Goal: Task Accomplishment & Management: Use online tool/utility

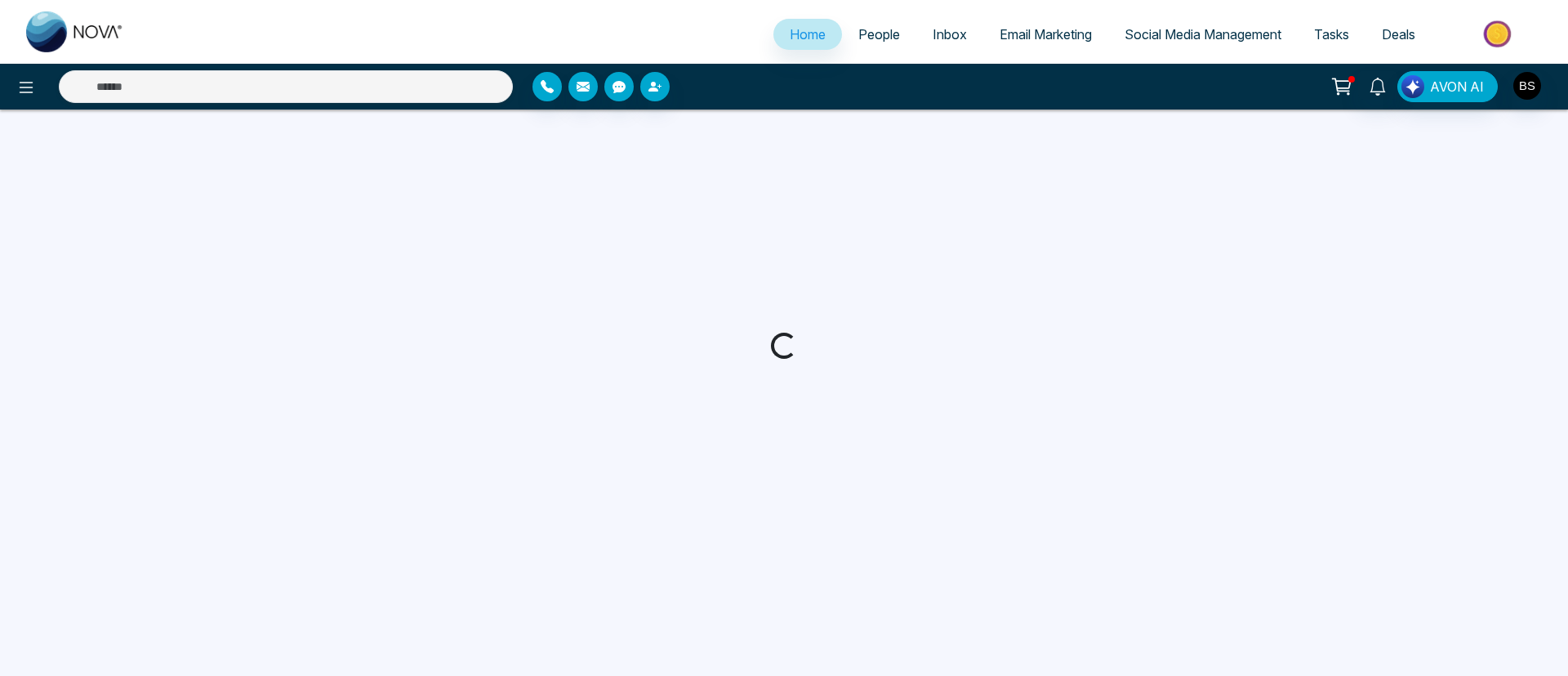
select select "*"
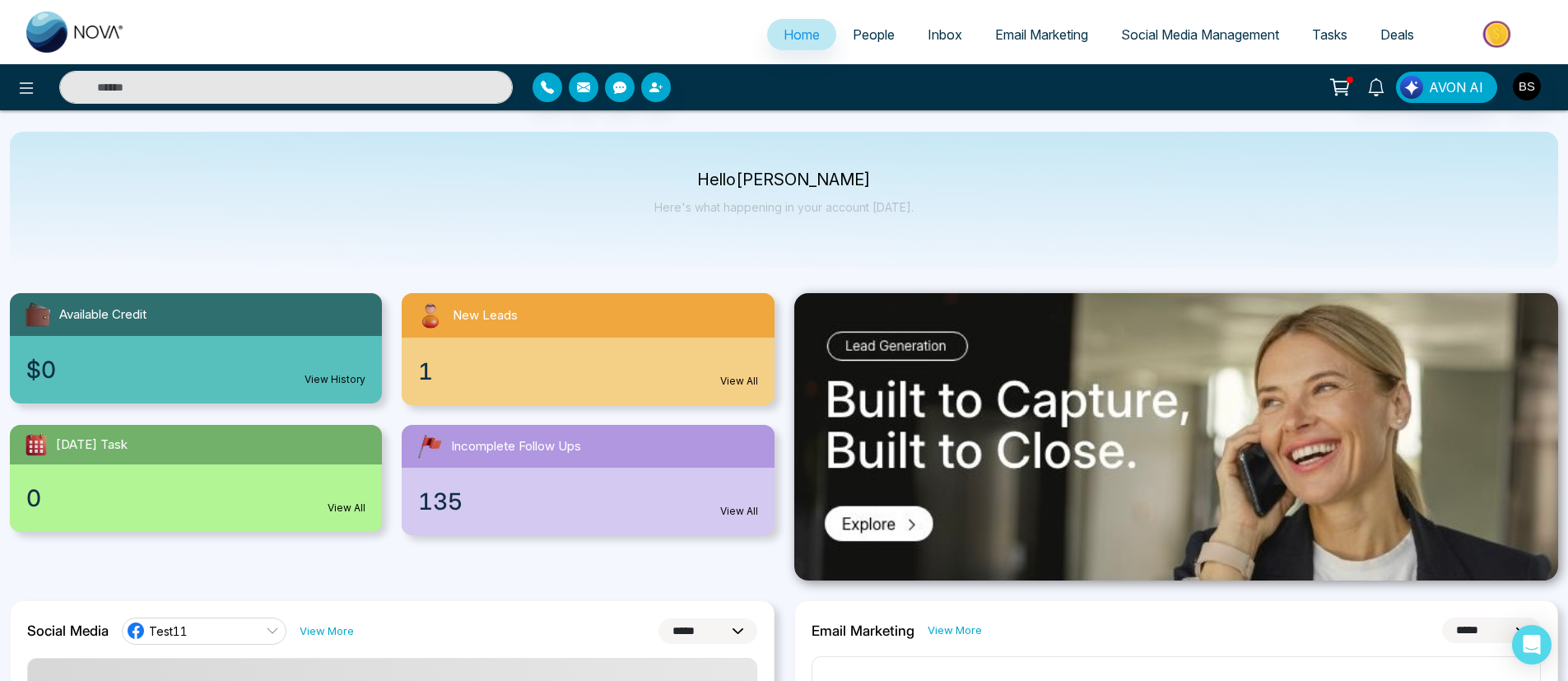
click at [1047, 29] on span "Email Marketing" at bounding box center [1042, 35] width 93 height 17
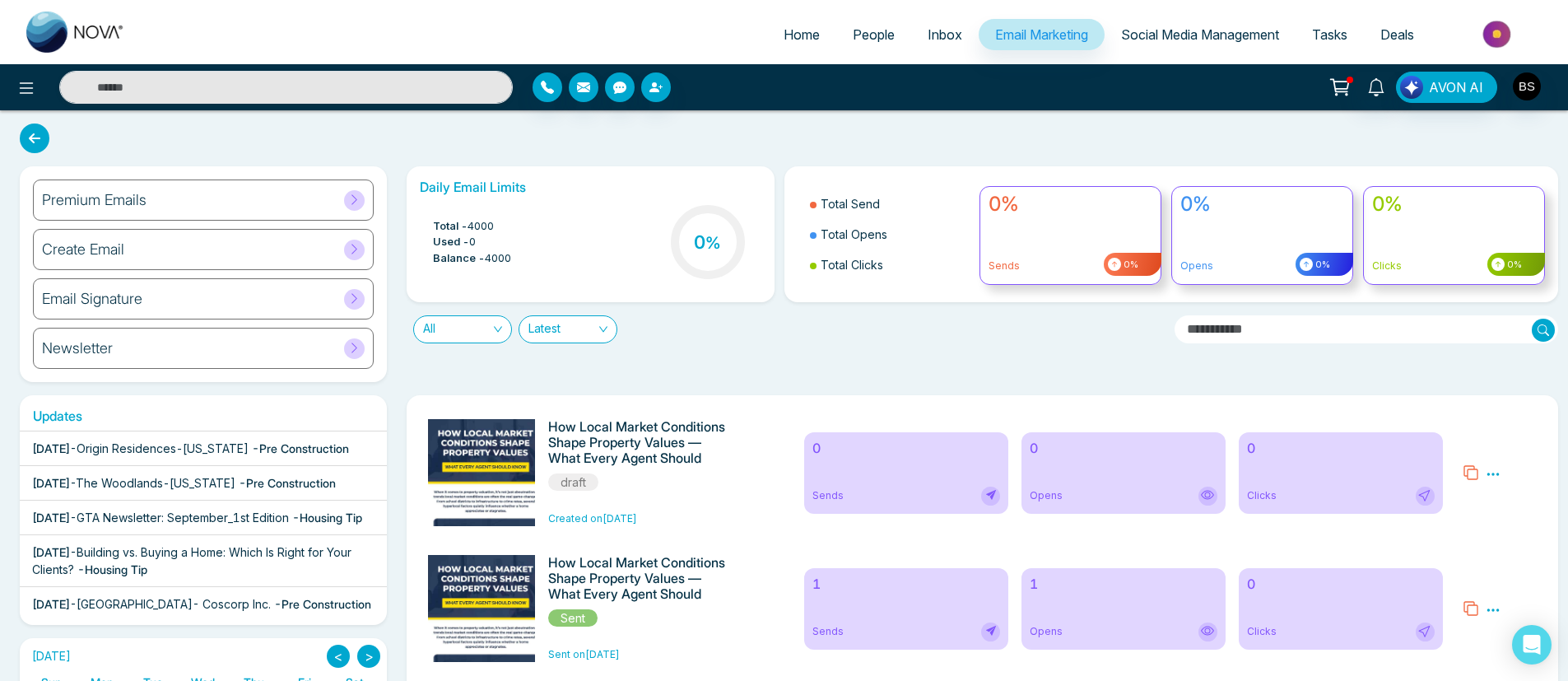
click at [791, 37] on span "Home" at bounding box center [801, 35] width 36 height 17
select select "*"
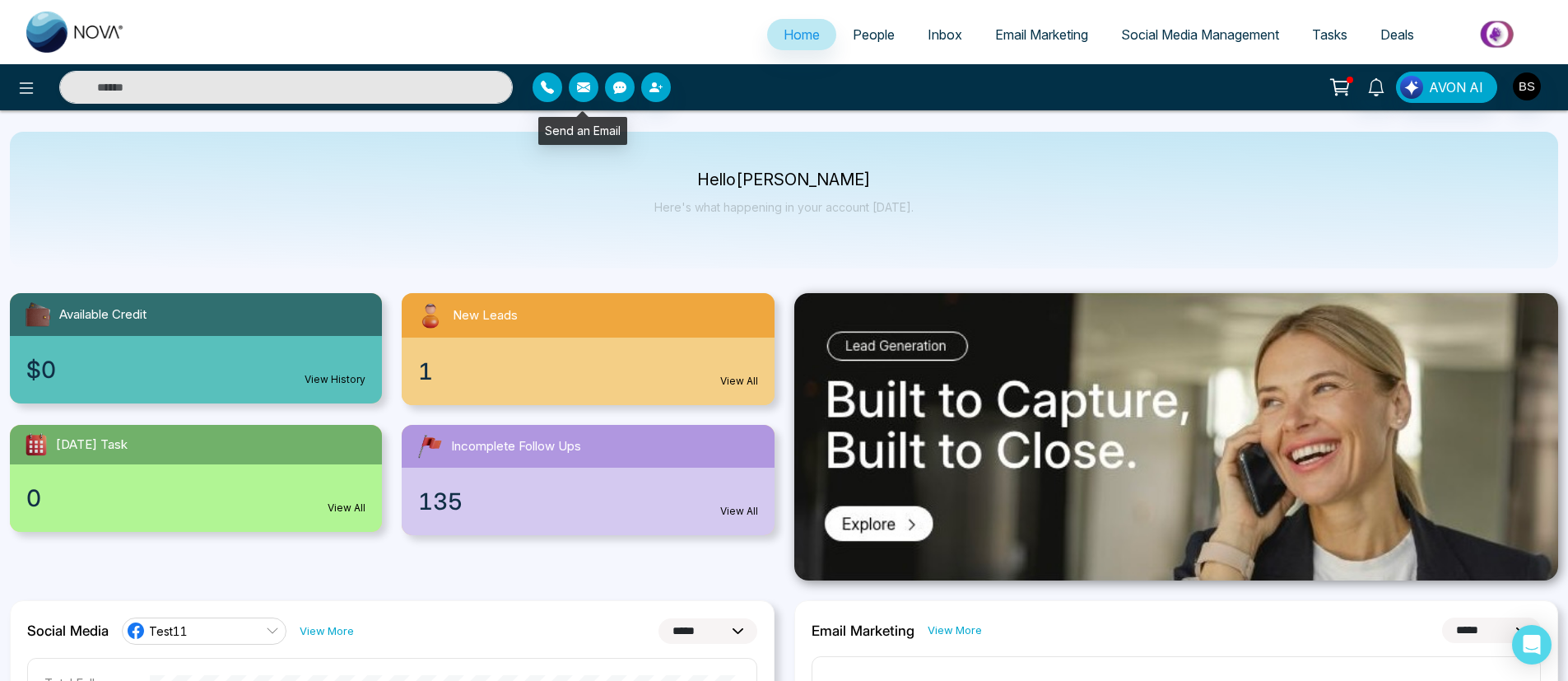
click at [579, 90] on icon "button" at bounding box center [584, 87] width 13 height 10
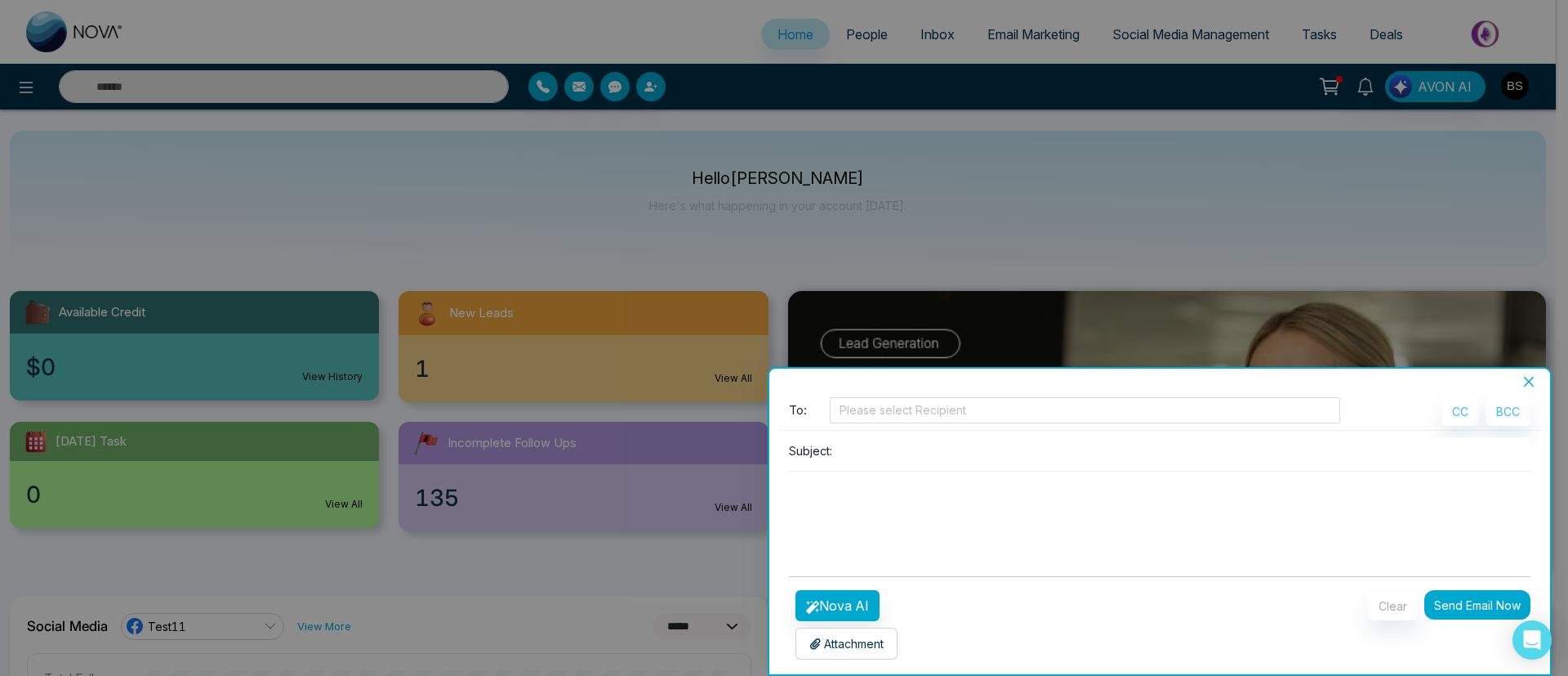
click at [670, 142] on div at bounding box center [784, 338] width 1568 height 676
click at [87, 105] on div at bounding box center [784, 338] width 1568 height 676
click at [23, 98] on div at bounding box center [784, 338] width 1568 height 676
drag, startPoint x: 1525, startPoint y: 382, endPoint x: 1461, endPoint y: 365, distance: 66.2
click at [1525, 382] on icon "close" at bounding box center [1529, 382] width 13 height 13
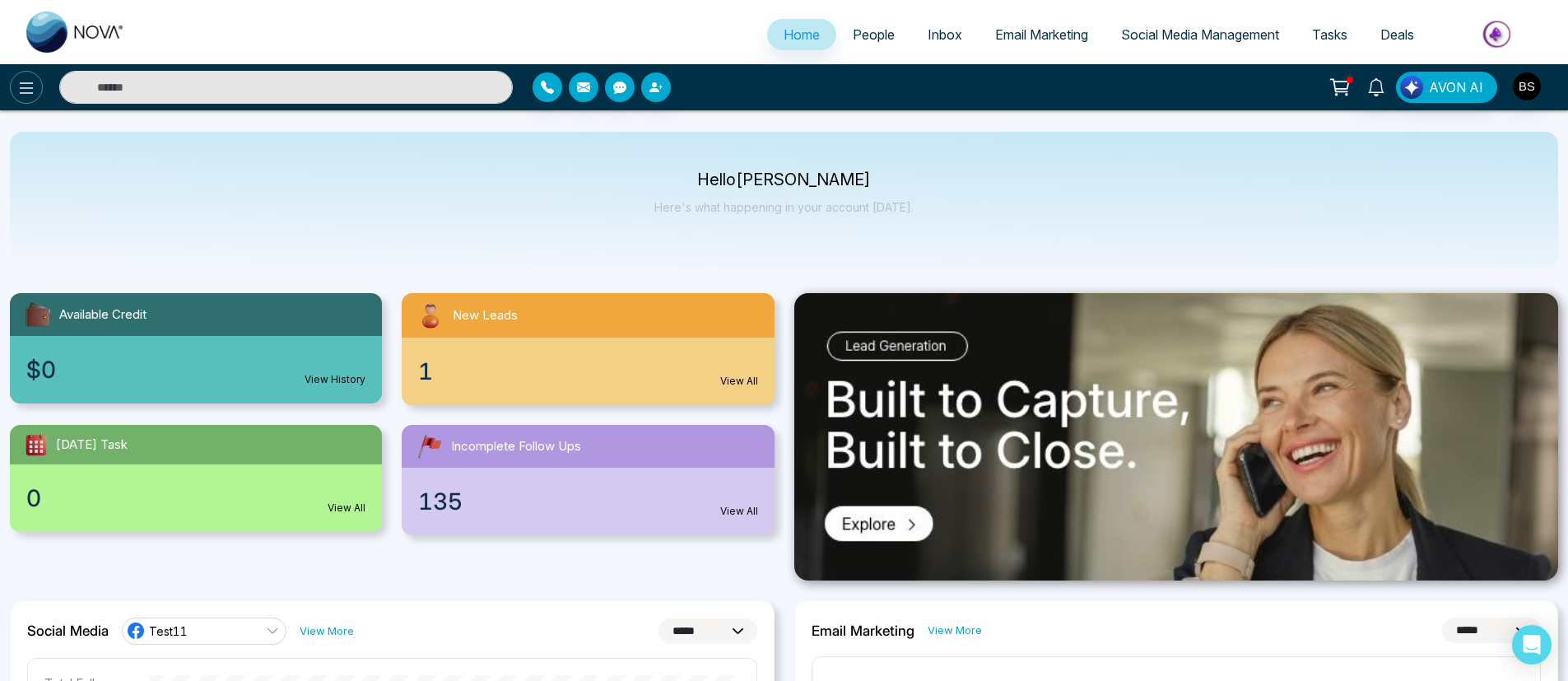
click at [32, 88] on icon at bounding box center [26, 88] width 14 height 11
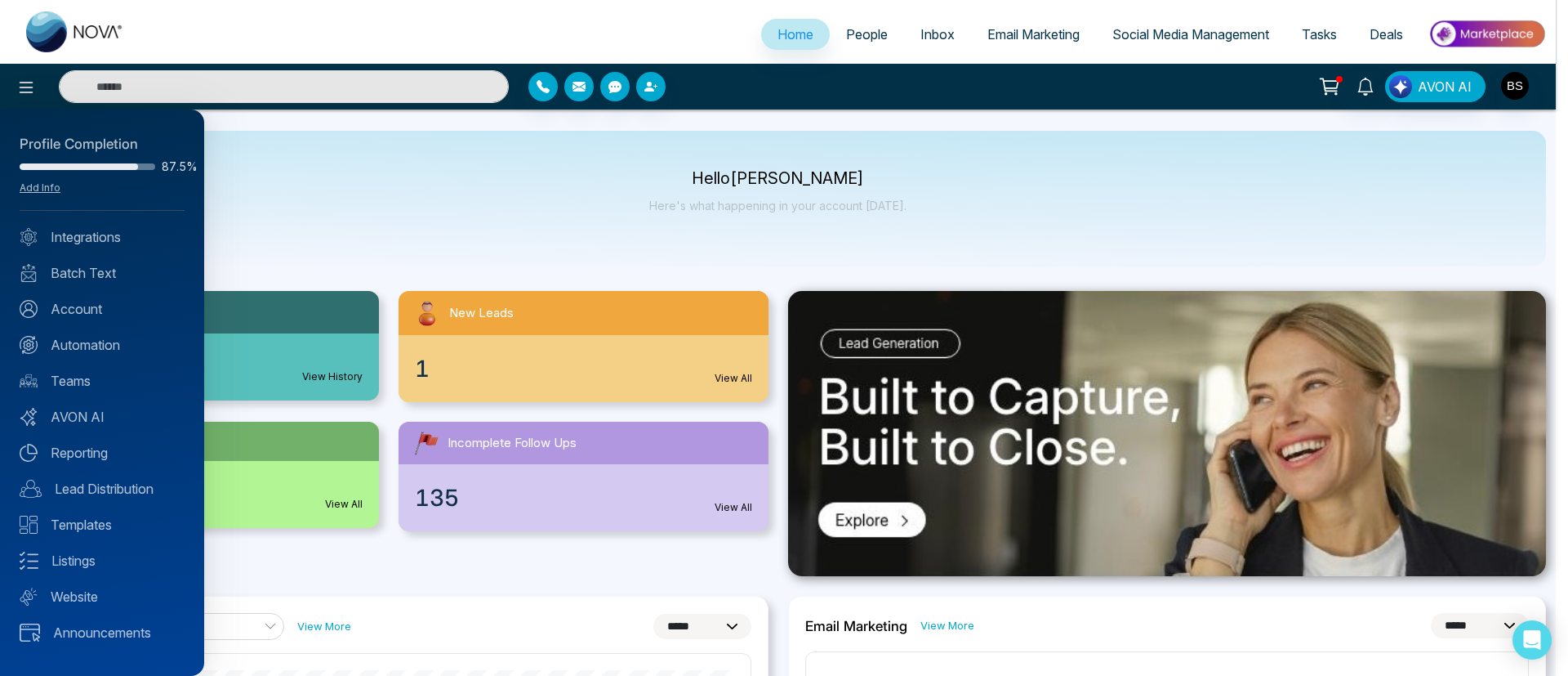
click at [402, 198] on div at bounding box center [784, 338] width 1568 height 676
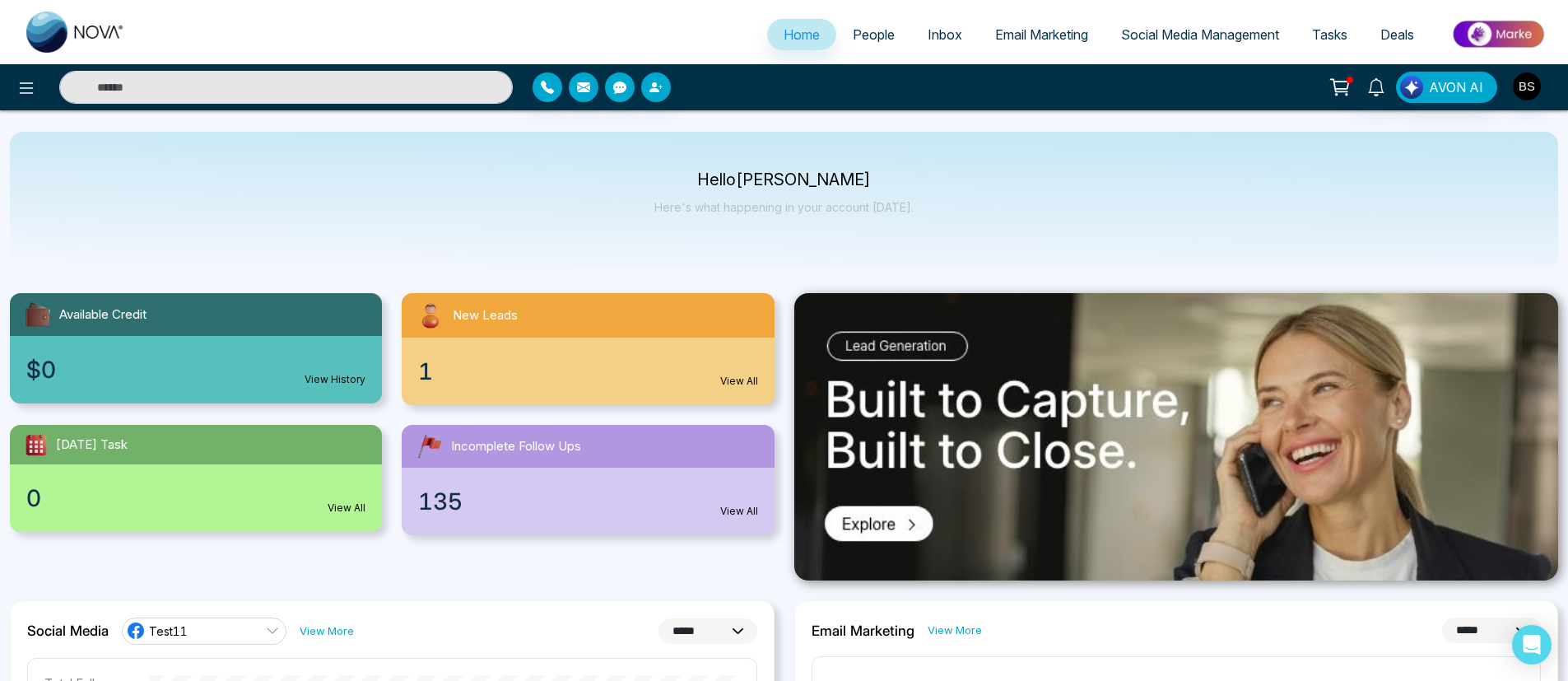
click at [871, 21] on link "People" at bounding box center [874, 35] width 75 height 32
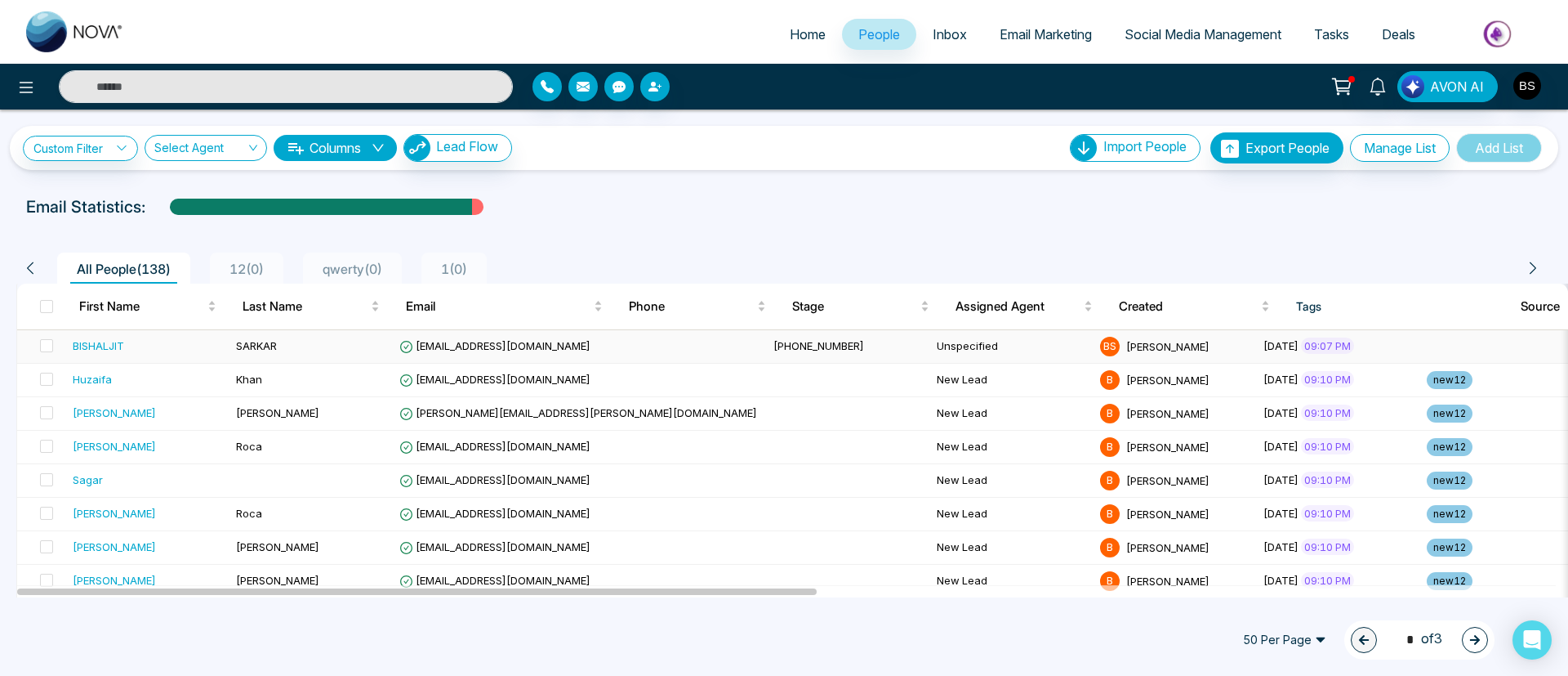
click at [117, 339] on div "BISHALJIT" at bounding box center [99, 345] width 52 height 17
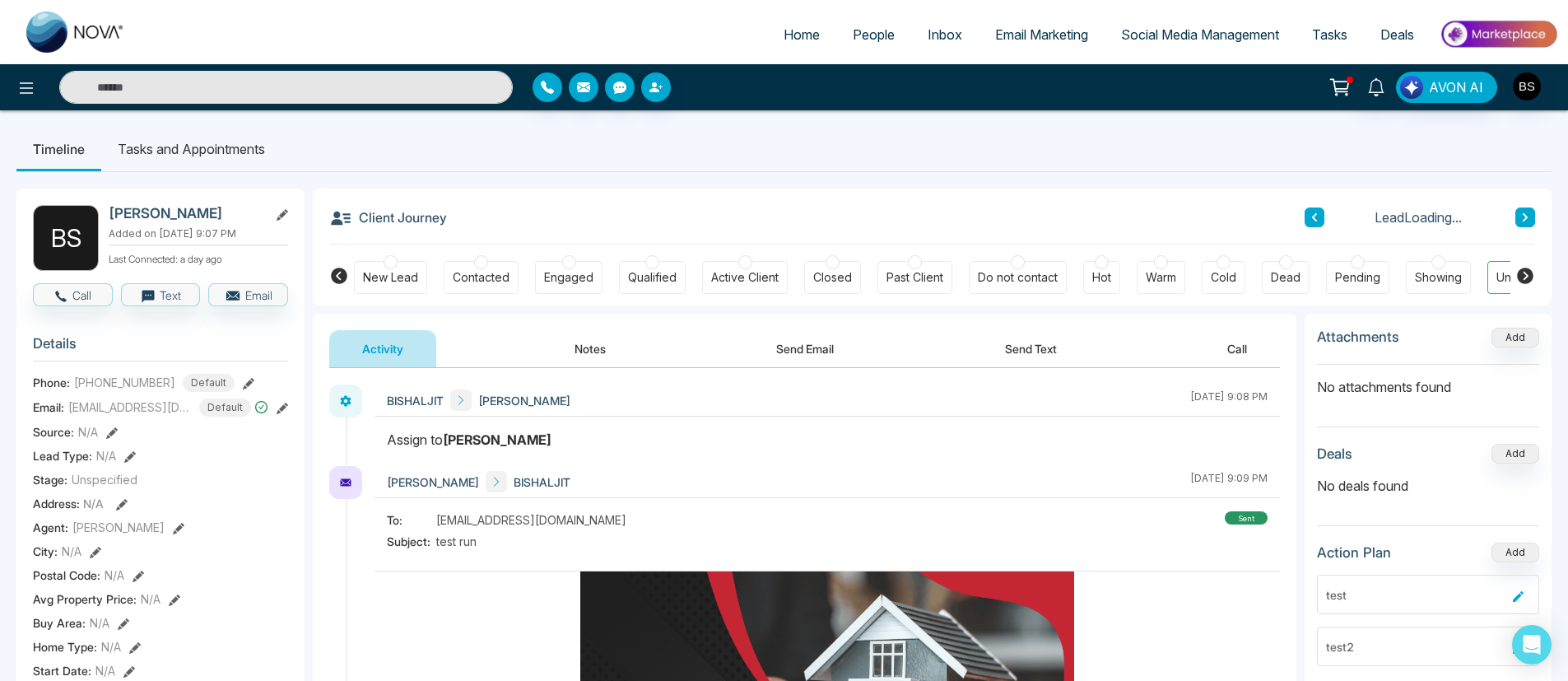
click at [834, 351] on button "Send Email" at bounding box center [805, 349] width 123 height 37
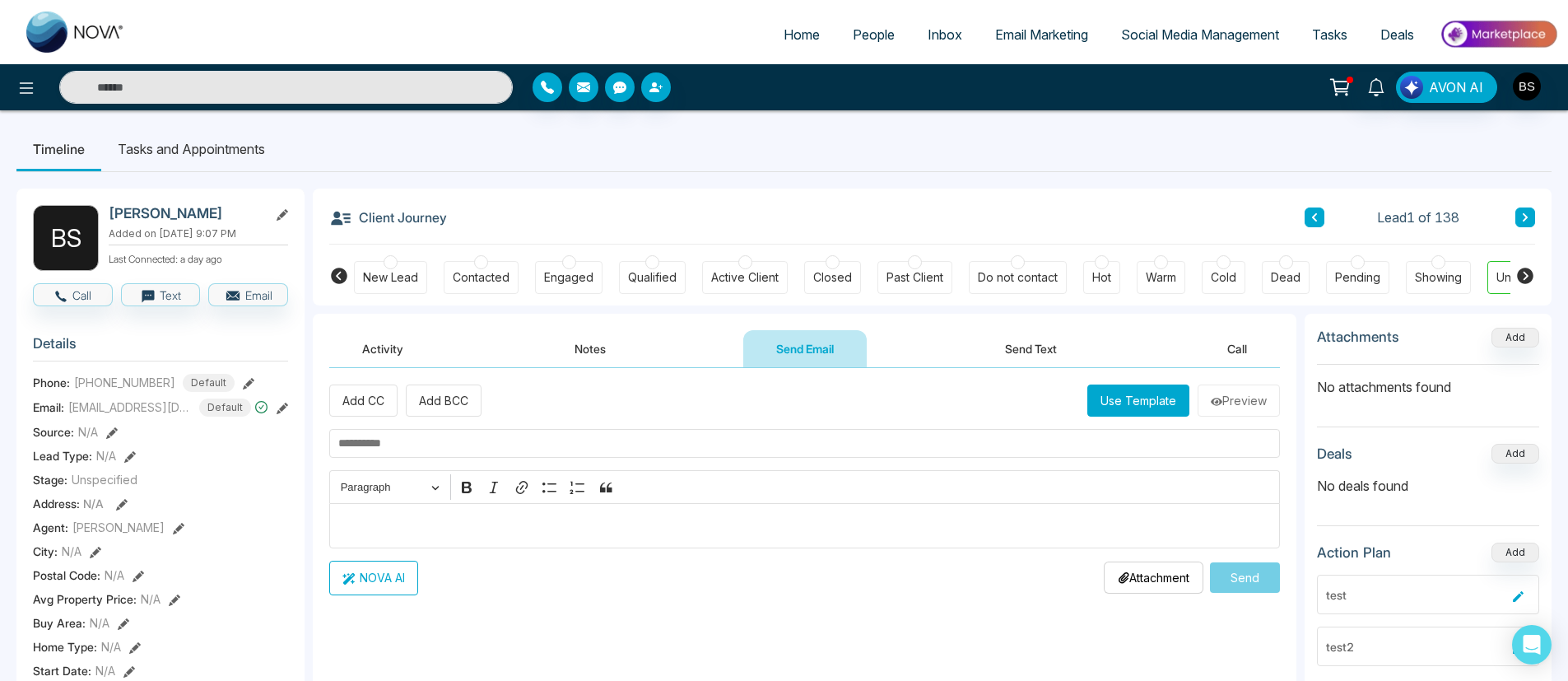
scroll to position [123, 0]
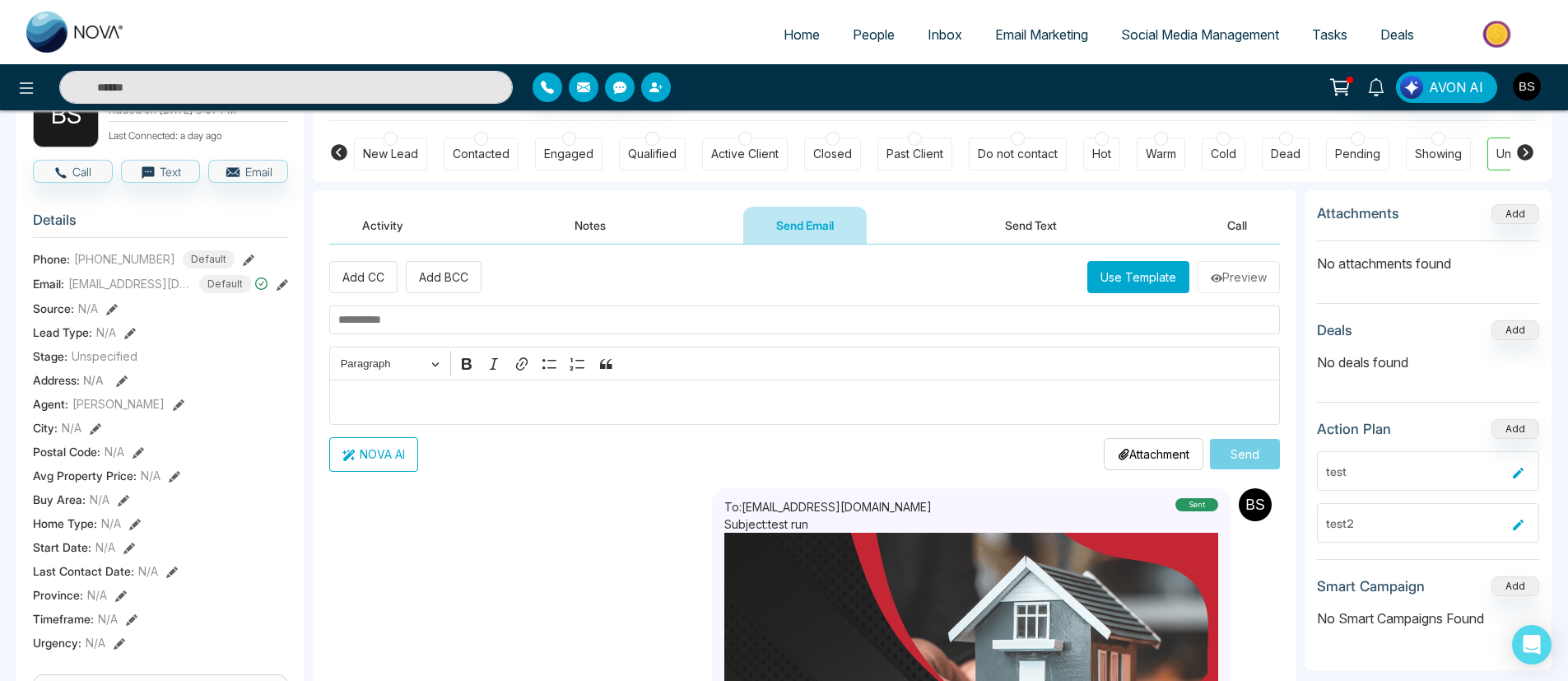
click at [900, 367] on div "Paragraph Bold Italic Link Bulleted List Numbered List Block quote" at bounding box center [804, 363] width 942 height 32
click at [481, 326] on input "text" at bounding box center [804, 319] width 951 height 29
type input "**"
click at [555, 403] on p "Editor editing area: main" at bounding box center [805, 401] width 934 height 20
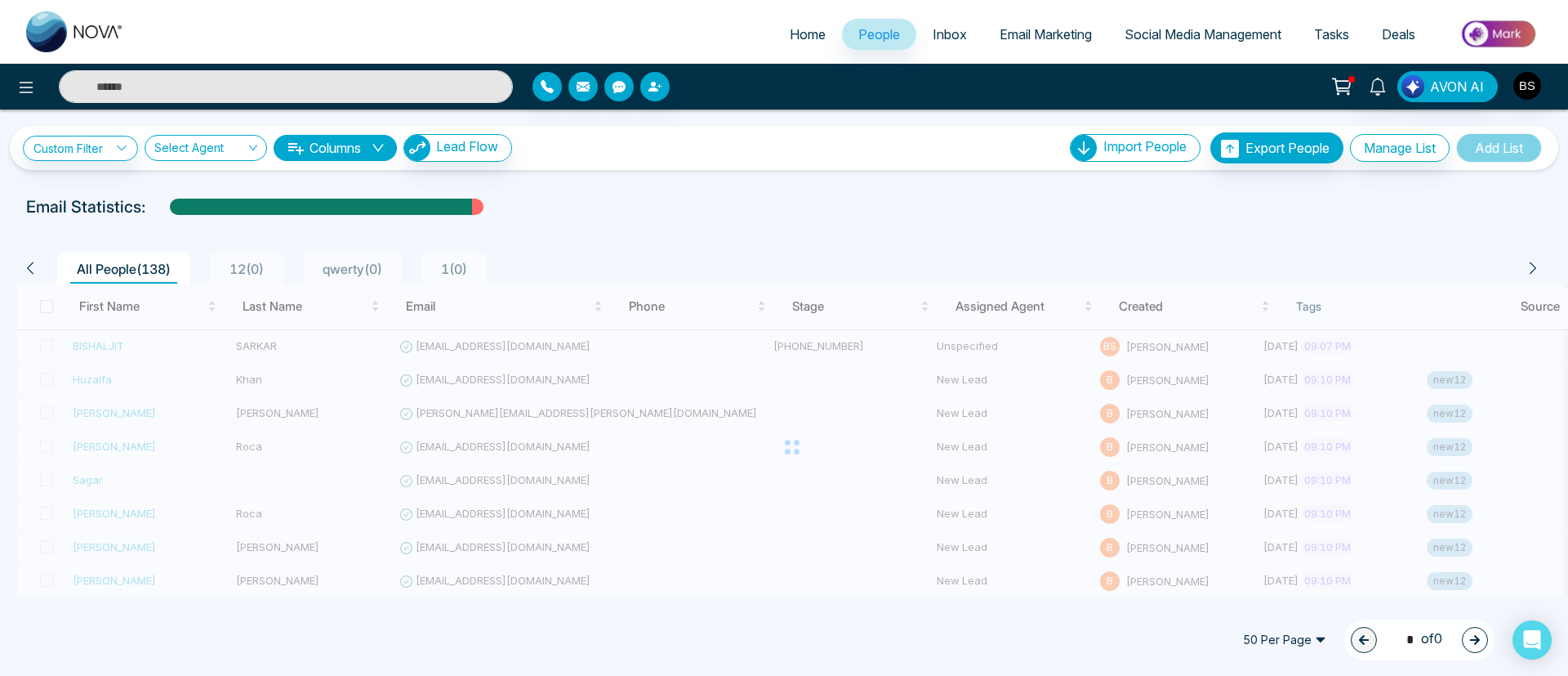
click at [47, 282] on div "All People ( 138 ) 12 ( 0 ) qwerty ( 0 ) 1 ( 0 )" at bounding box center [778, 269] width 1524 height 31
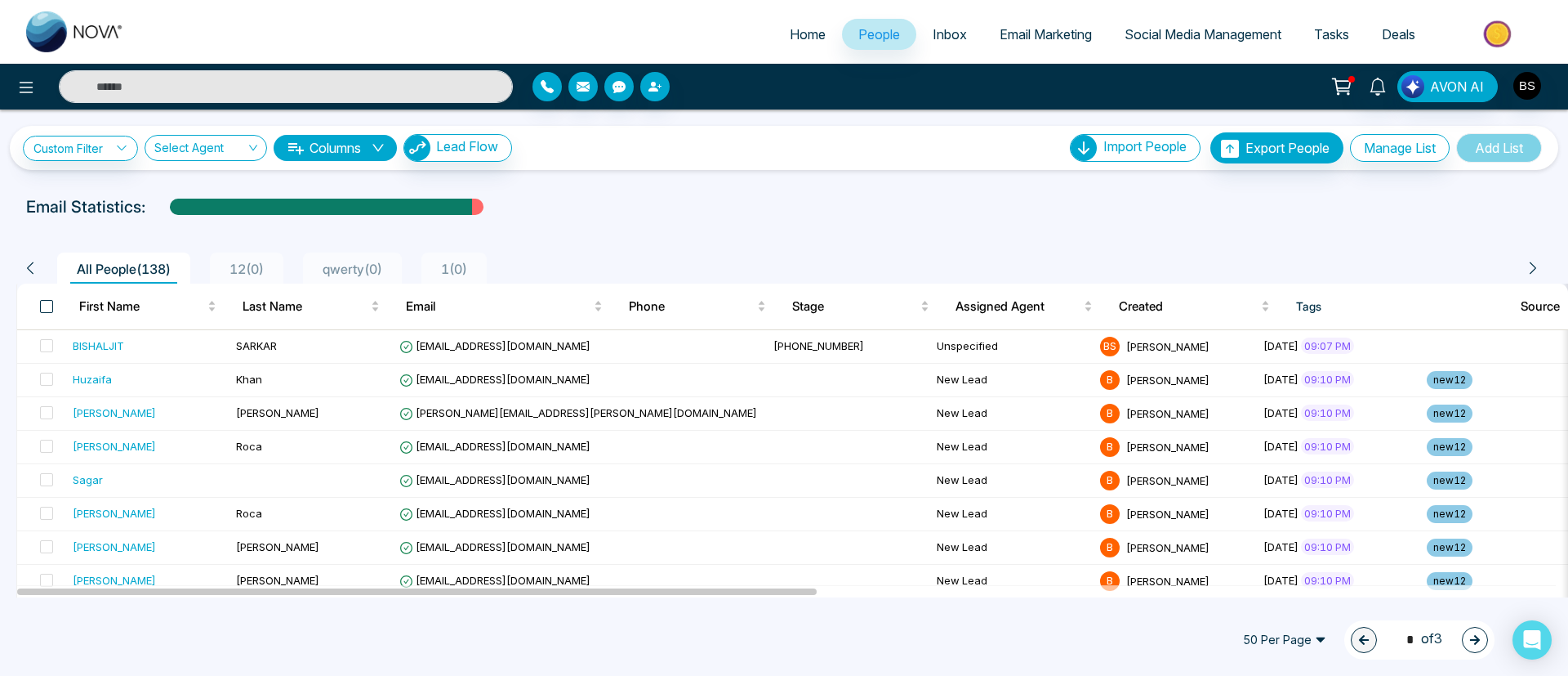
click at [52, 303] on span at bounding box center [46, 307] width 13 height 13
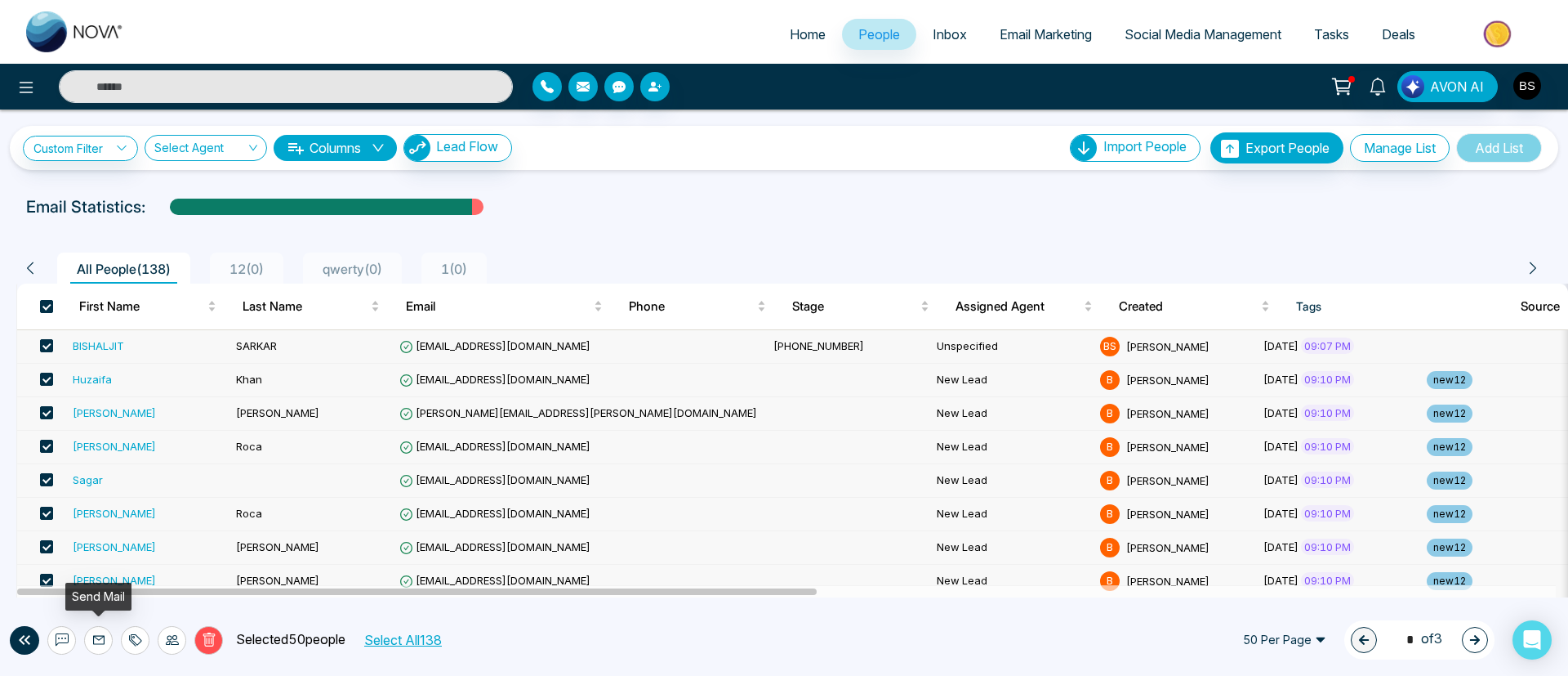
click at [93, 636] on icon at bounding box center [99, 641] width 11 height 9
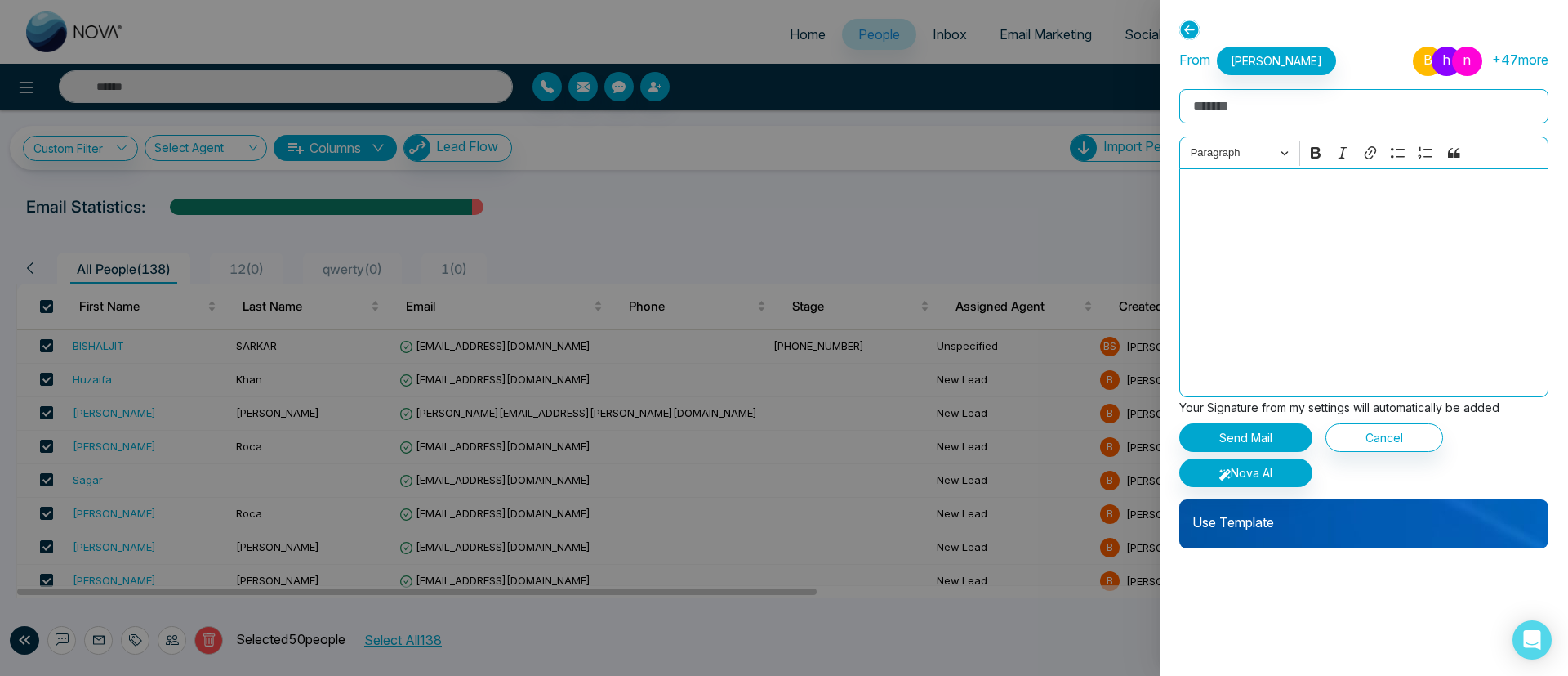
click at [1363, 253] on div "Editor editing area: main" at bounding box center [1363, 282] width 369 height 229
click at [1191, 28] on icon at bounding box center [1189, 30] width 20 height 20
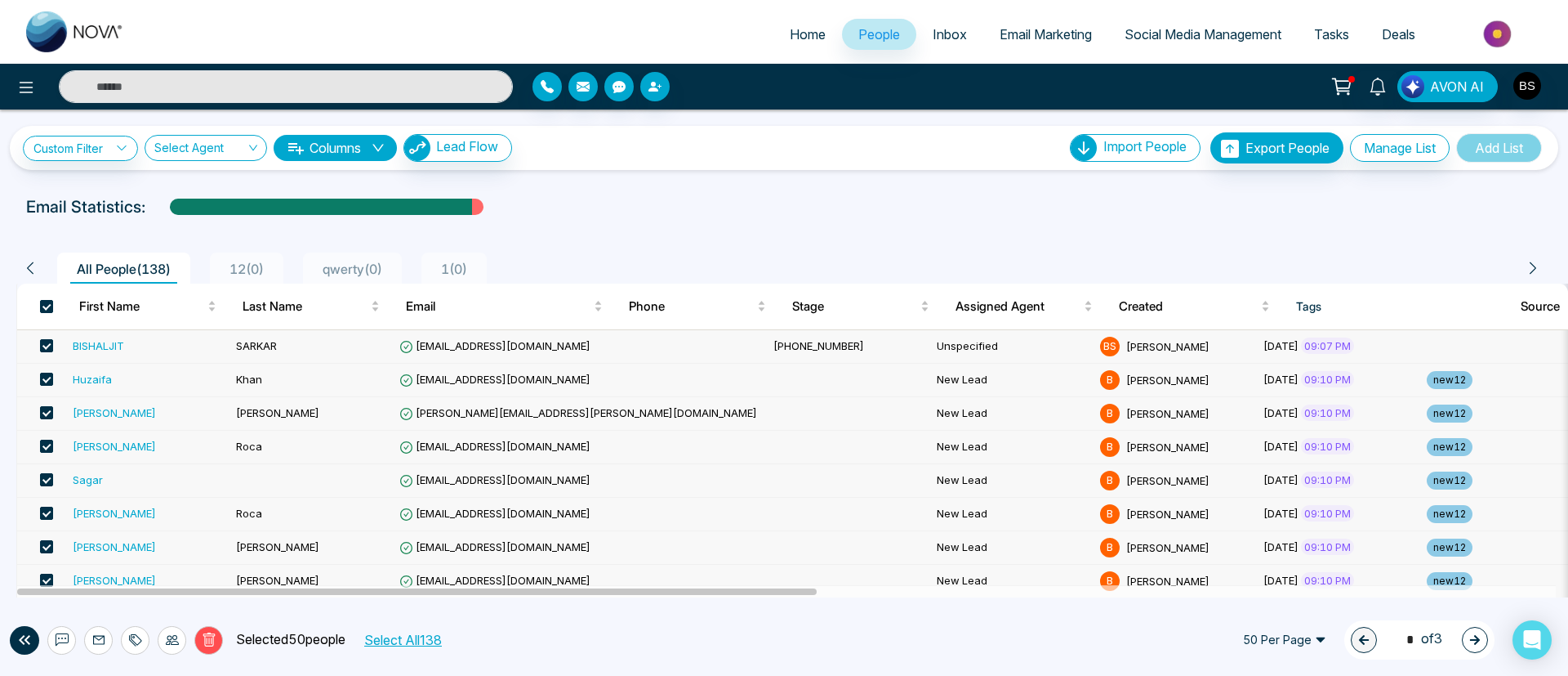
click at [1059, 35] on span "Email Marketing" at bounding box center [1046, 34] width 93 height 17
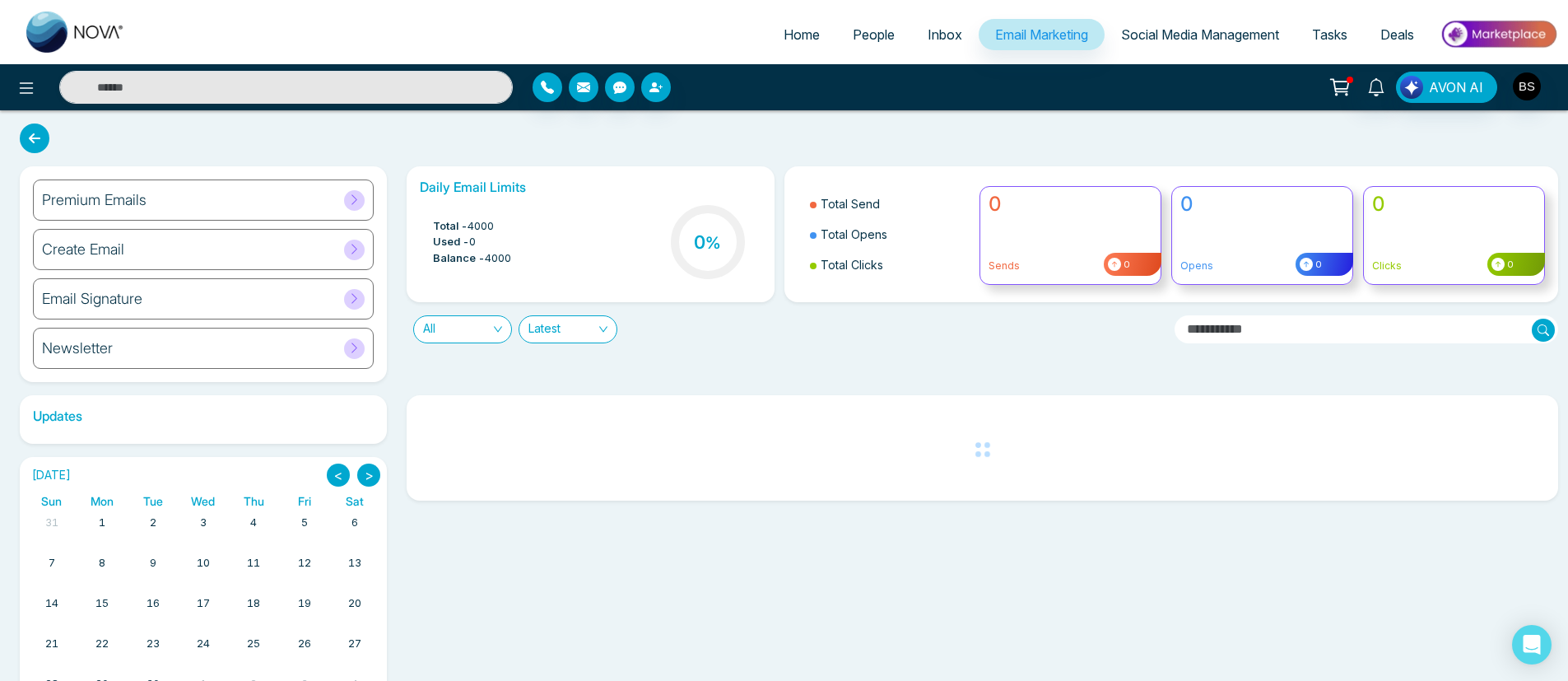
click at [363, 247] on span at bounding box center [354, 250] width 21 height 21
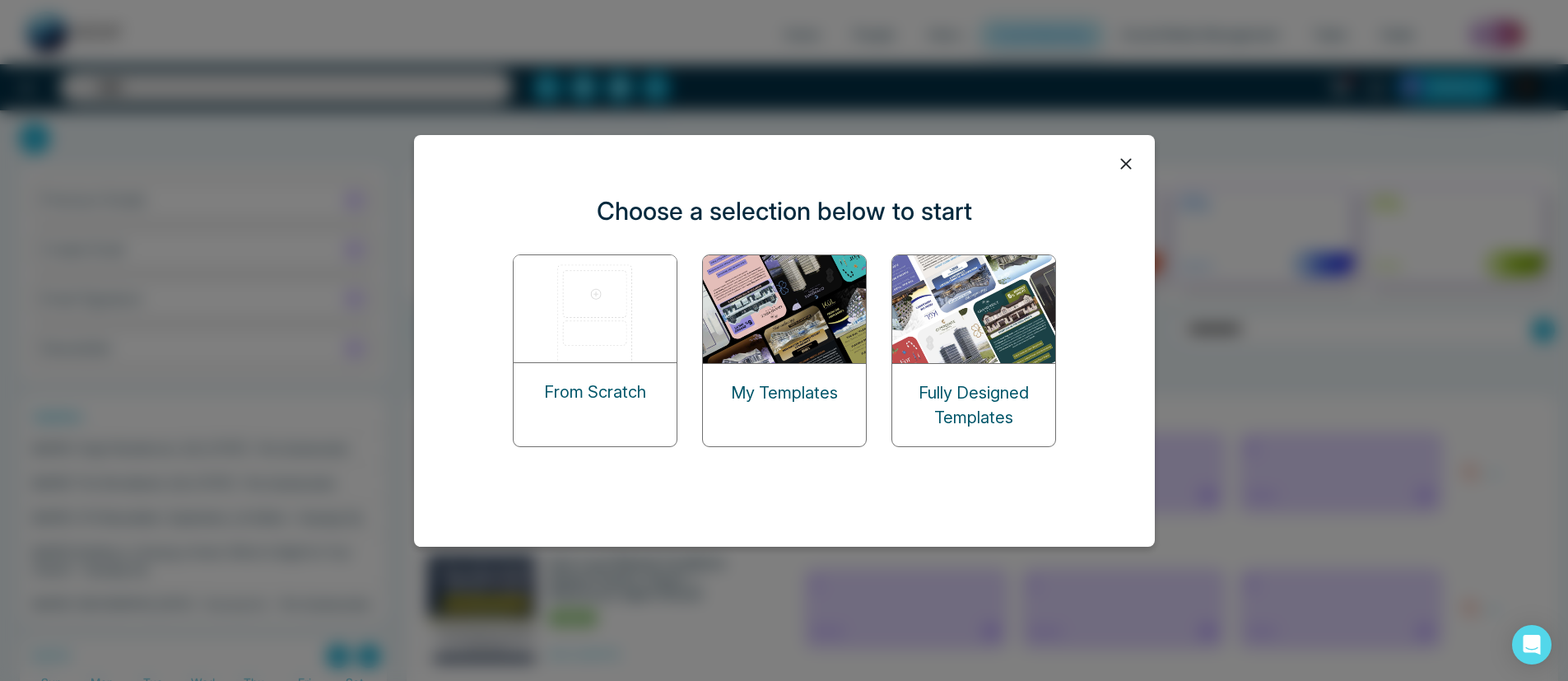
click at [853, 313] on img at bounding box center [785, 310] width 164 height 108
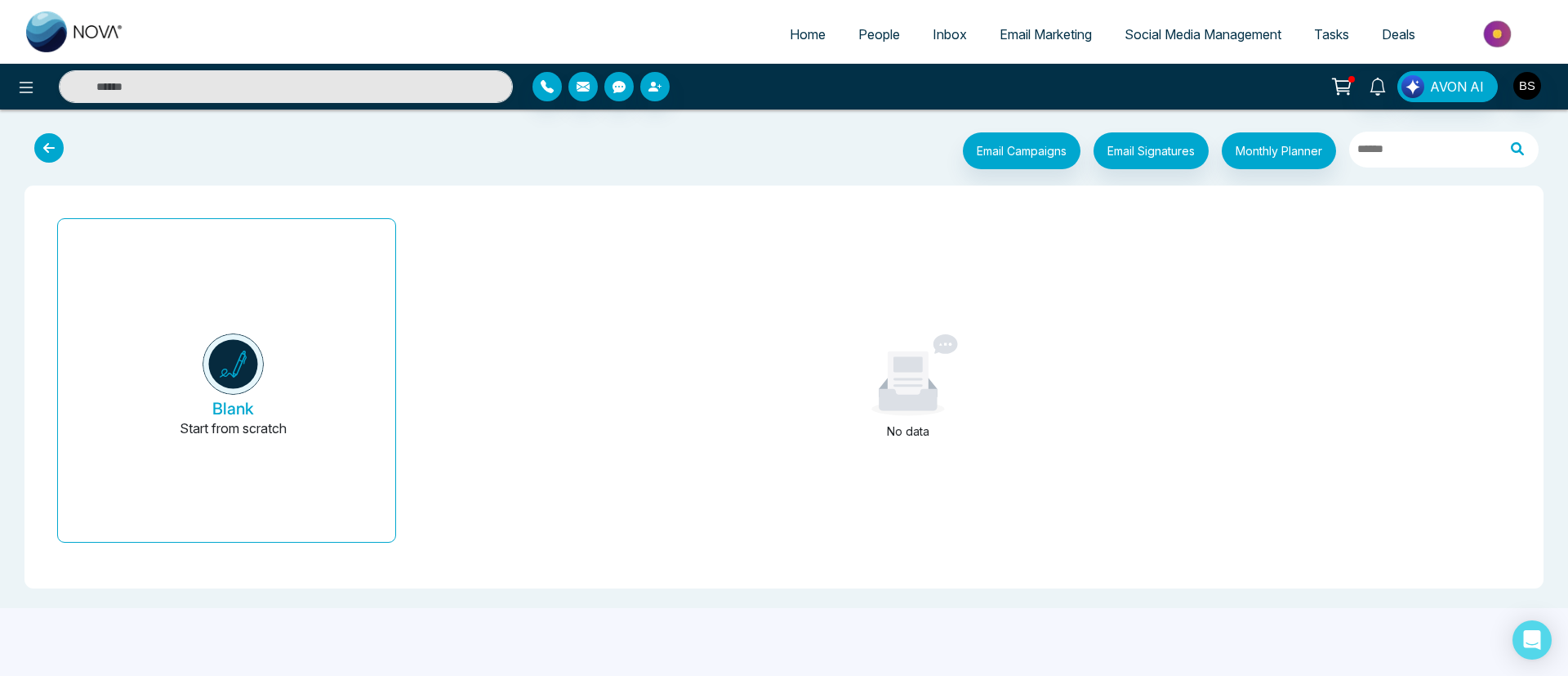
click at [274, 269] on button "Blank Start from scratch" at bounding box center [233, 387] width 298 height 309
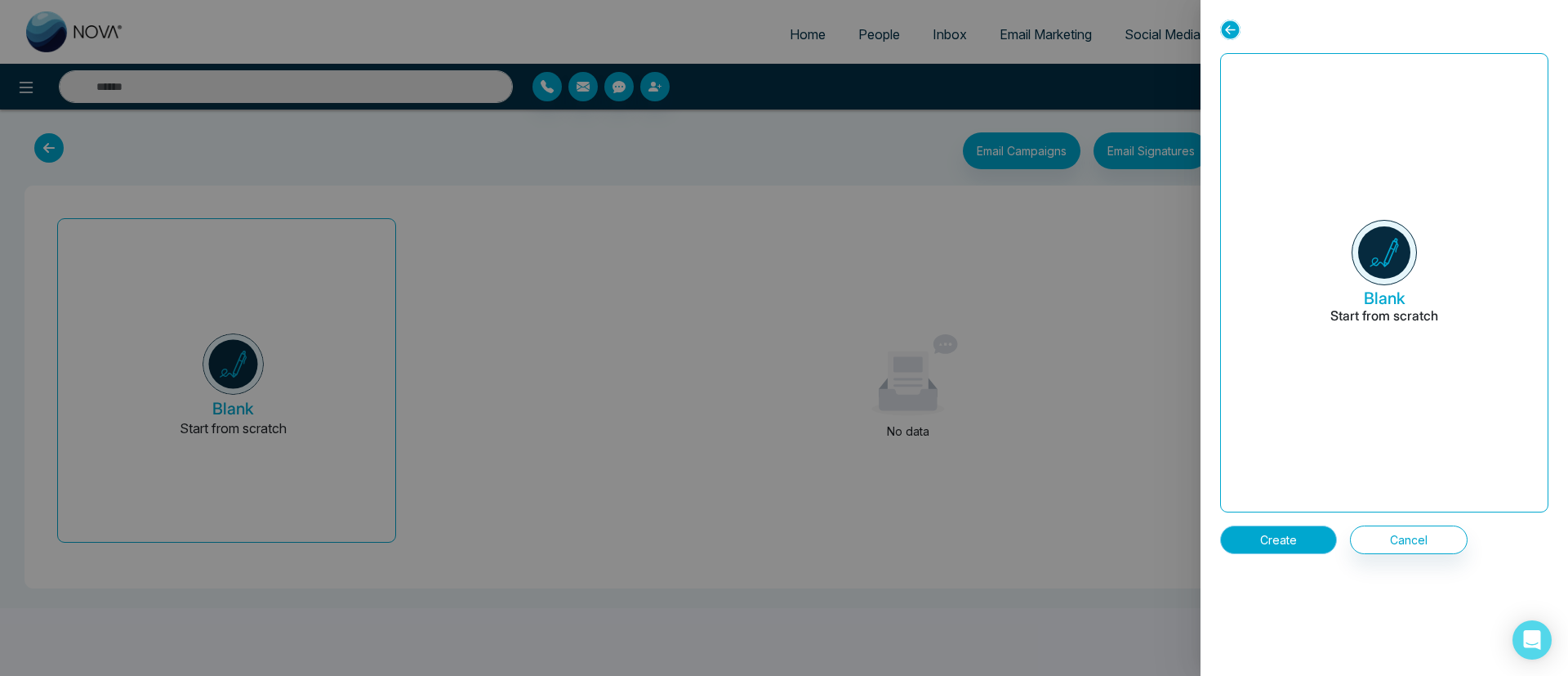
click at [1278, 532] on button "Create" at bounding box center [1278, 539] width 117 height 29
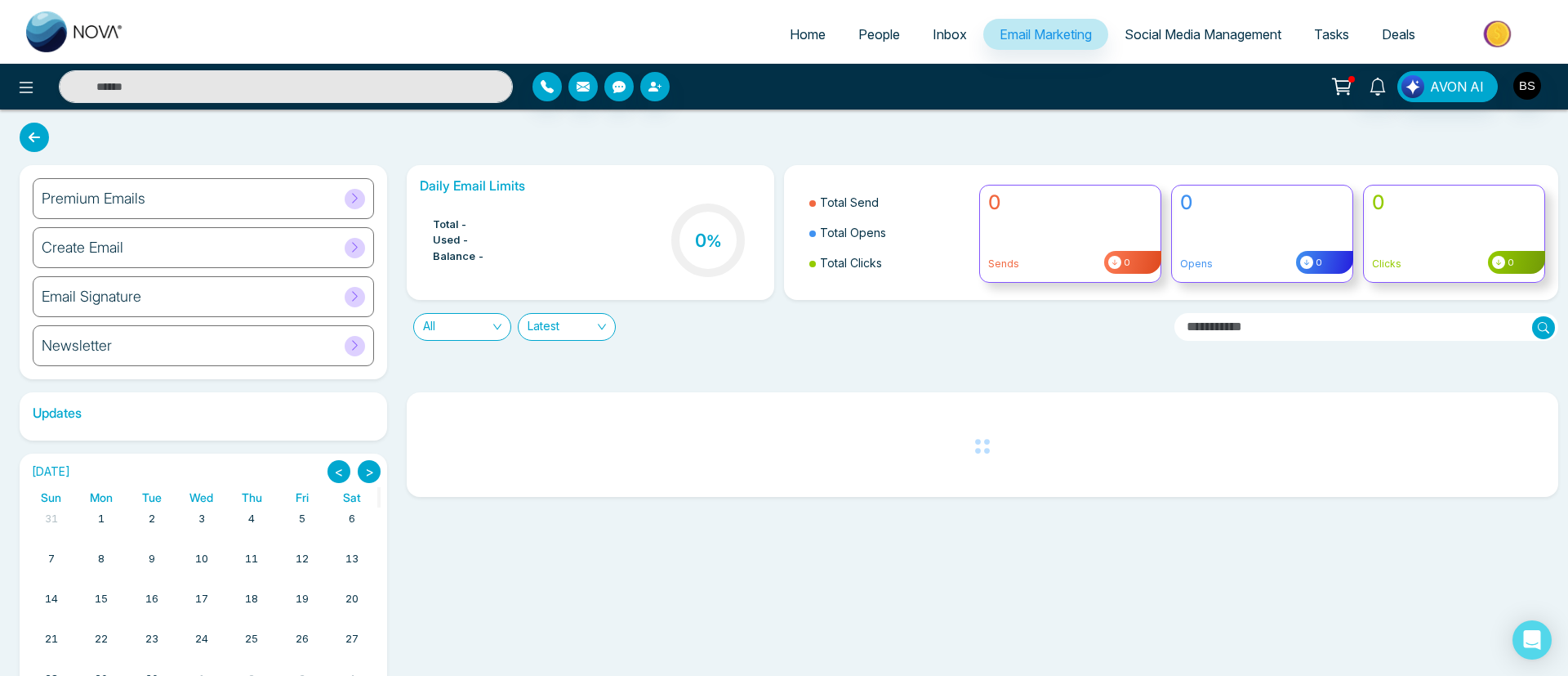
click at [331, 191] on div "Premium Emails" at bounding box center [203, 198] width 342 height 41
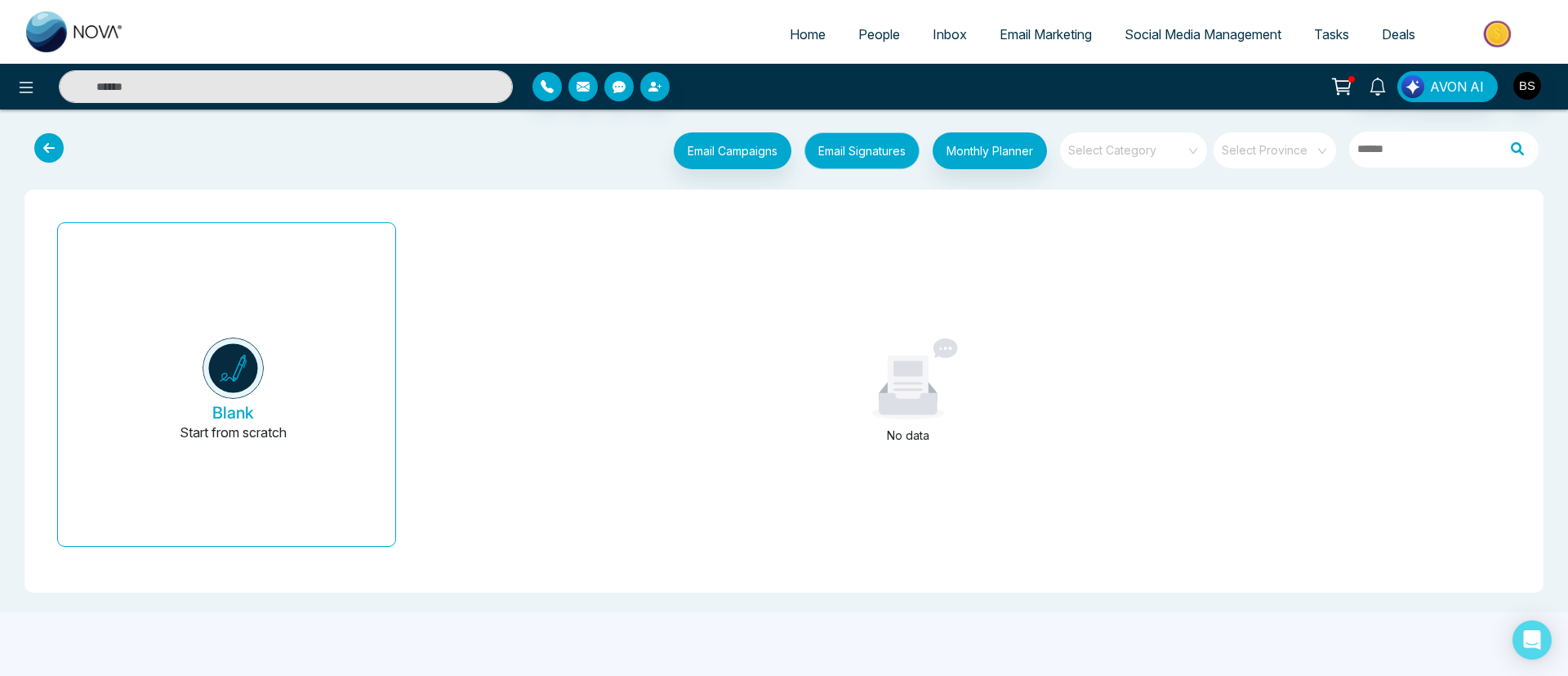
click at [872, 137] on button "Email Signatures" at bounding box center [862, 151] width 115 height 37
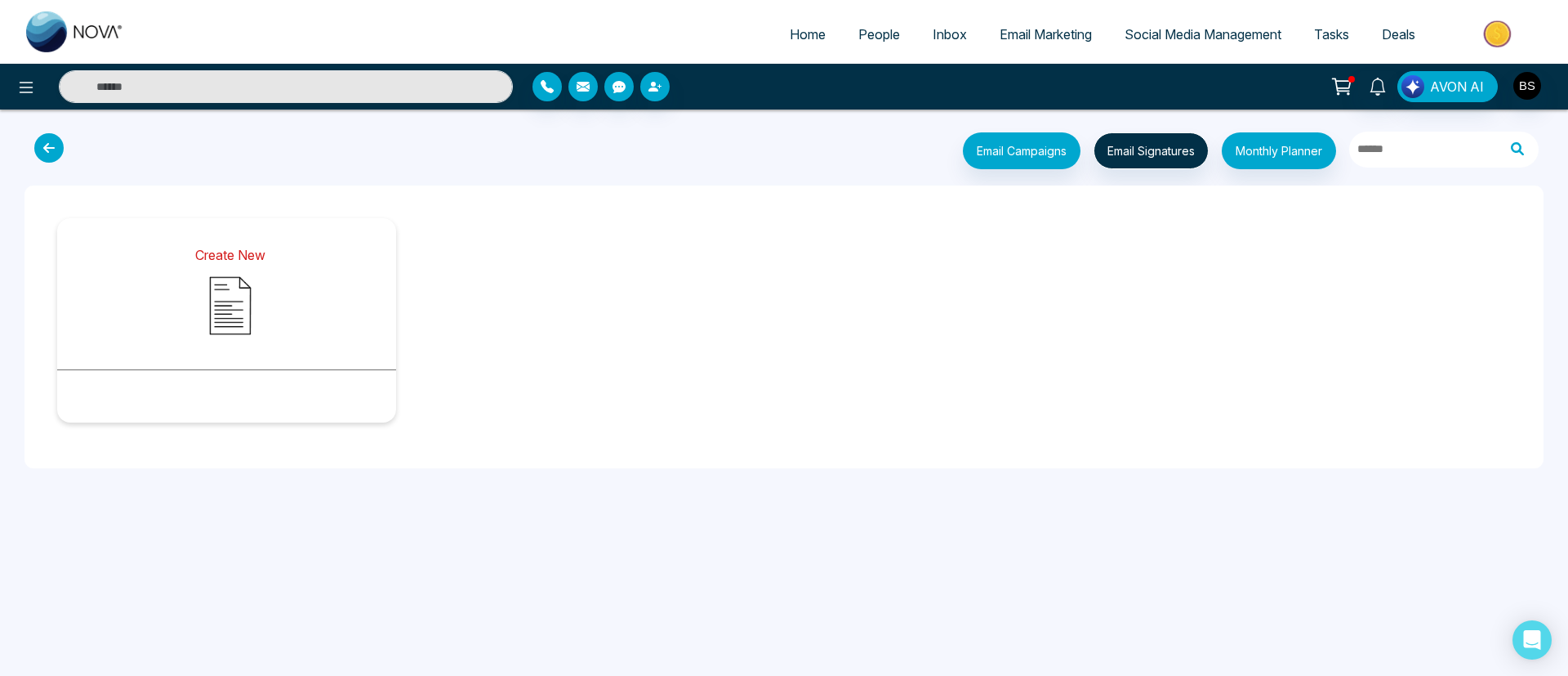
click at [184, 308] on button "Create New" at bounding box center [230, 289] width 103 height 128
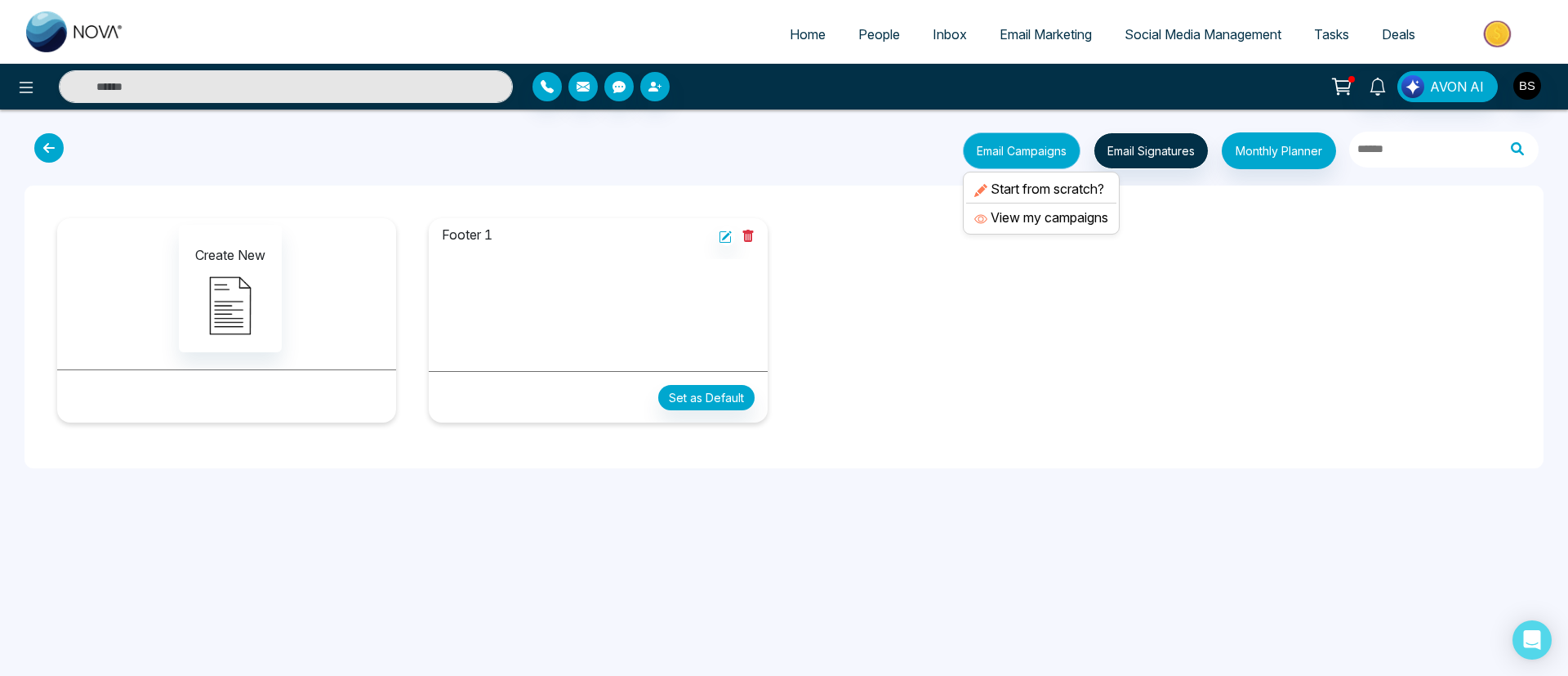
click at [1025, 143] on button "Email Campaigns" at bounding box center [1021, 151] width 118 height 37
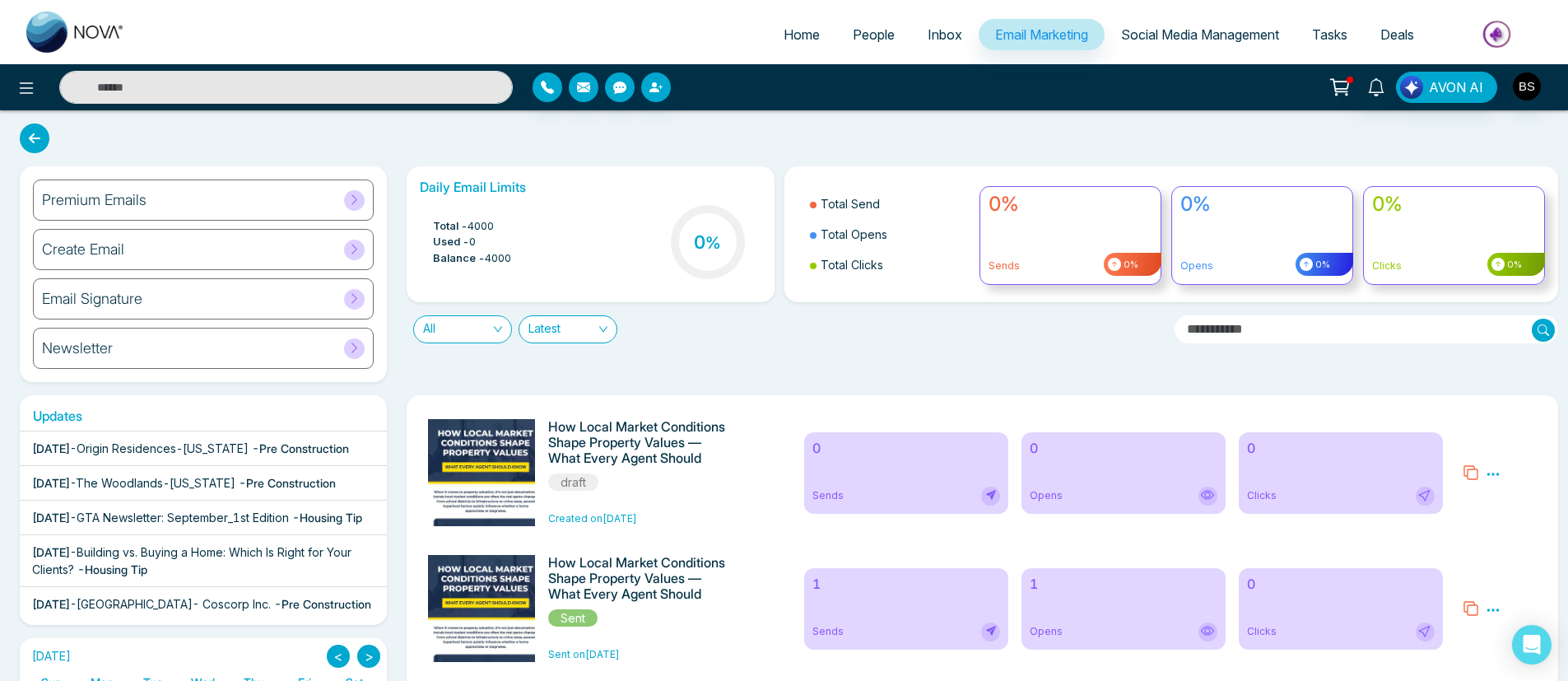
click at [479, 477] on img at bounding box center [485, 614] width 230 height 390
click at [1473, 471] on icon at bounding box center [1471, 473] width 17 height 17
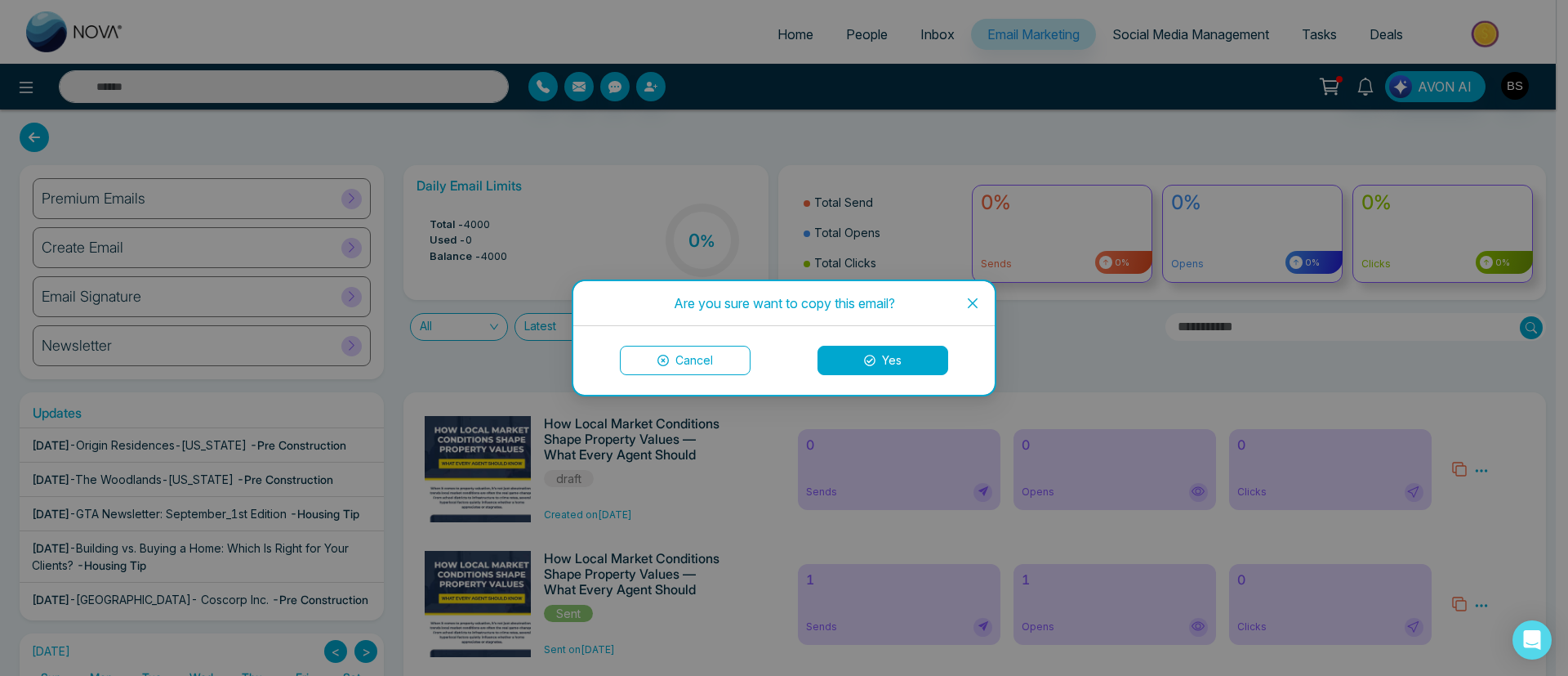
click at [865, 362] on icon at bounding box center [870, 360] width 11 height 11
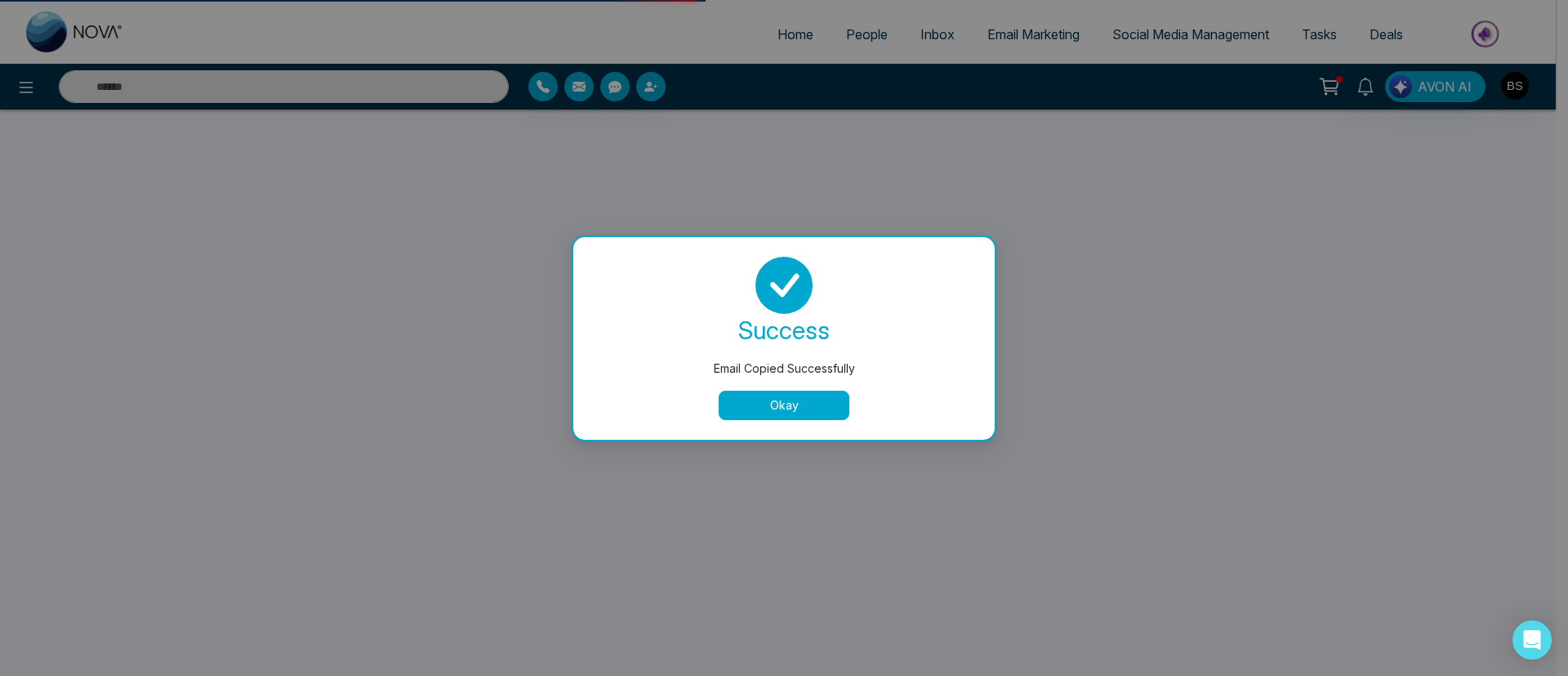
click at [779, 407] on button "Okay" at bounding box center [784, 406] width 131 height 30
